Goal: Information Seeking & Learning: Learn about a topic

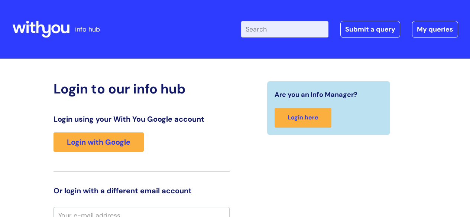
scroll to position [7, 0]
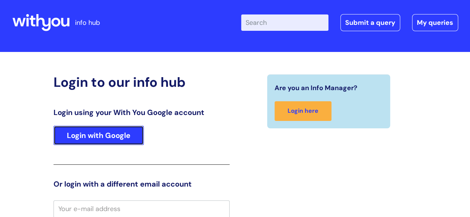
click at [117, 138] on link "Login with Google" at bounding box center [99, 135] width 90 height 19
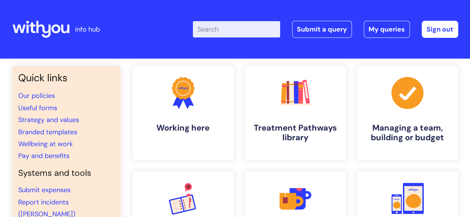
click at [226, 29] on input "Enter your search term here..." at bounding box center [236, 29] width 87 height 16
type input "nebula"
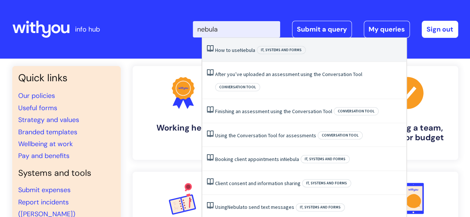
click at [233, 54] on link "How to use Nebula" at bounding box center [235, 50] width 40 height 7
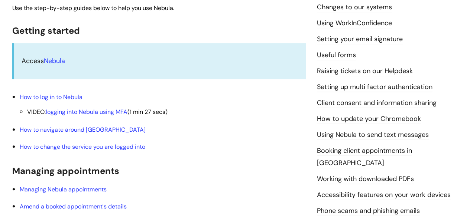
scroll to position [312, 0]
click at [86, 129] on link "How to navigate around [GEOGRAPHIC_DATA]" at bounding box center [83, 130] width 126 height 8
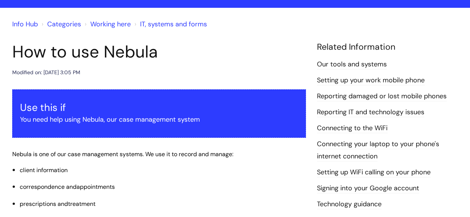
scroll to position [55, 0]
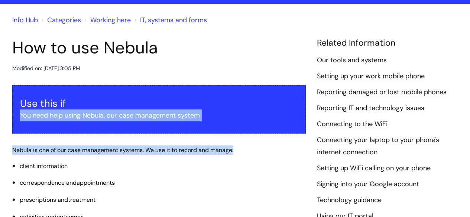
drag, startPoint x: 283, startPoint y: 87, endPoint x: 308, endPoint y: 169, distance: 85.6
click at [155, 20] on link "IT, systems and forms" at bounding box center [173, 20] width 67 height 9
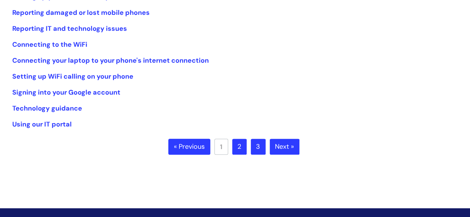
scroll to position [193, 0]
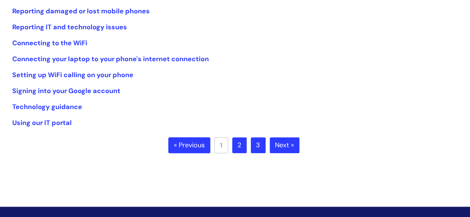
click at [291, 148] on link "Next »" at bounding box center [285, 145] width 30 height 16
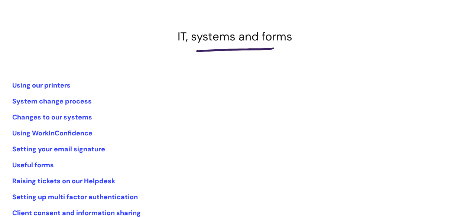
scroll to position [149, 0]
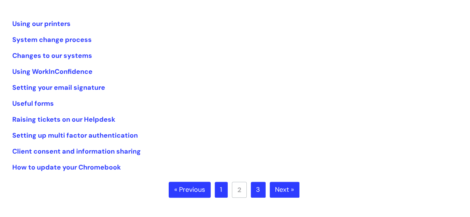
click at [257, 190] on link "3" at bounding box center [258, 190] width 15 height 16
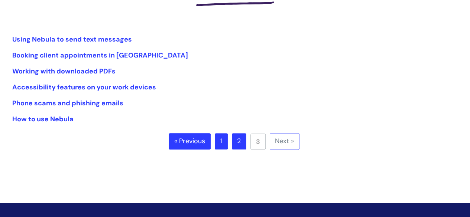
scroll to position [134, 0]
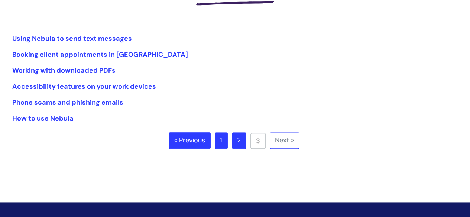
drag, startPoint x: 61, startPoint y: 118, endPoint x: 35, endPoint y: 168, distance: 56.2
click at [35, 168] on div "Info Hub Categories Working here IT, systems and forms Using Nebula to send tex…" at bounding box center [235, 52] width 470 height 255
click at [56, 119] on link "How to use Nebula" at bounding box center [42, 118] width 61 height 9
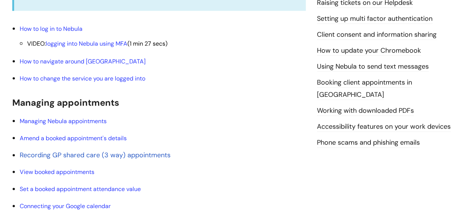
scroll to position [190, 0]
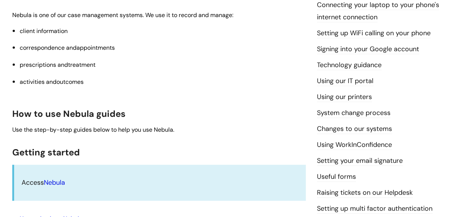
click at [58, 184] on link "Nebula" at bounding box center [54, 182] width 21 height 9
